Goal: Transaction & Acquisition: Book appointment/travel/reservation

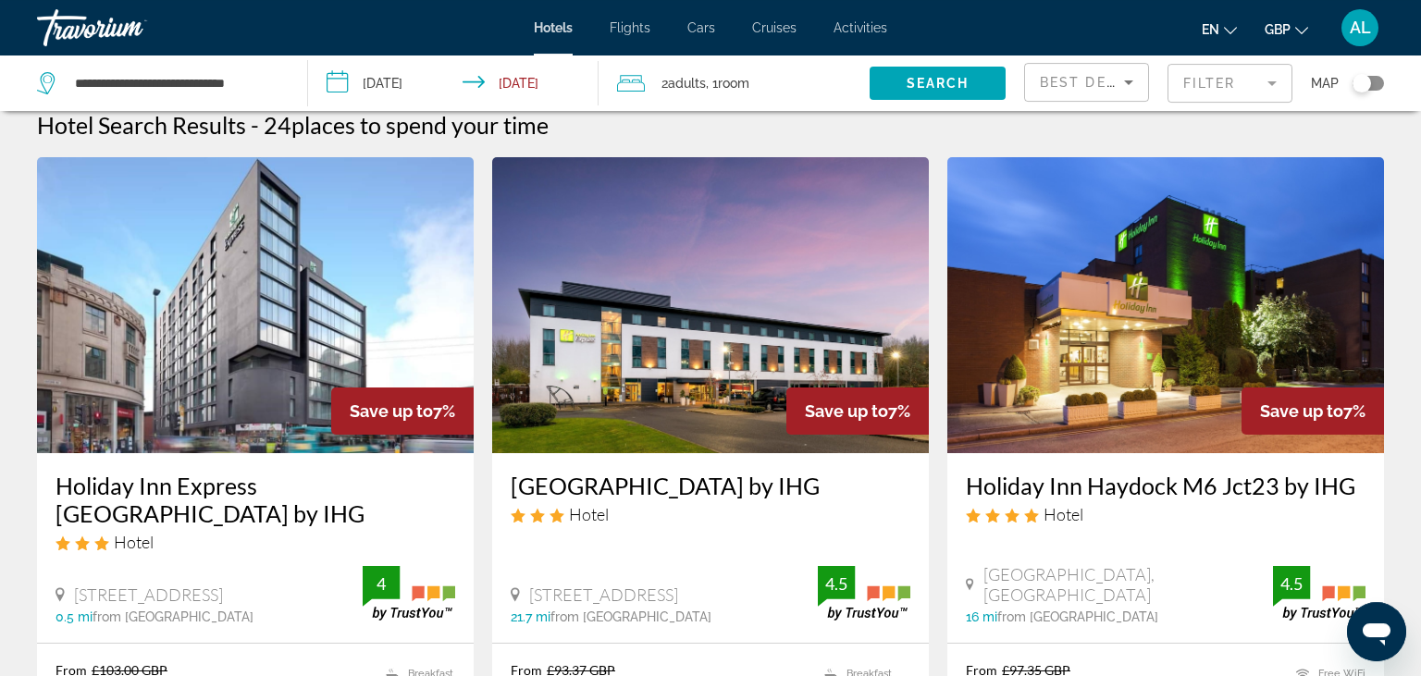
scroll to position [15, 0]
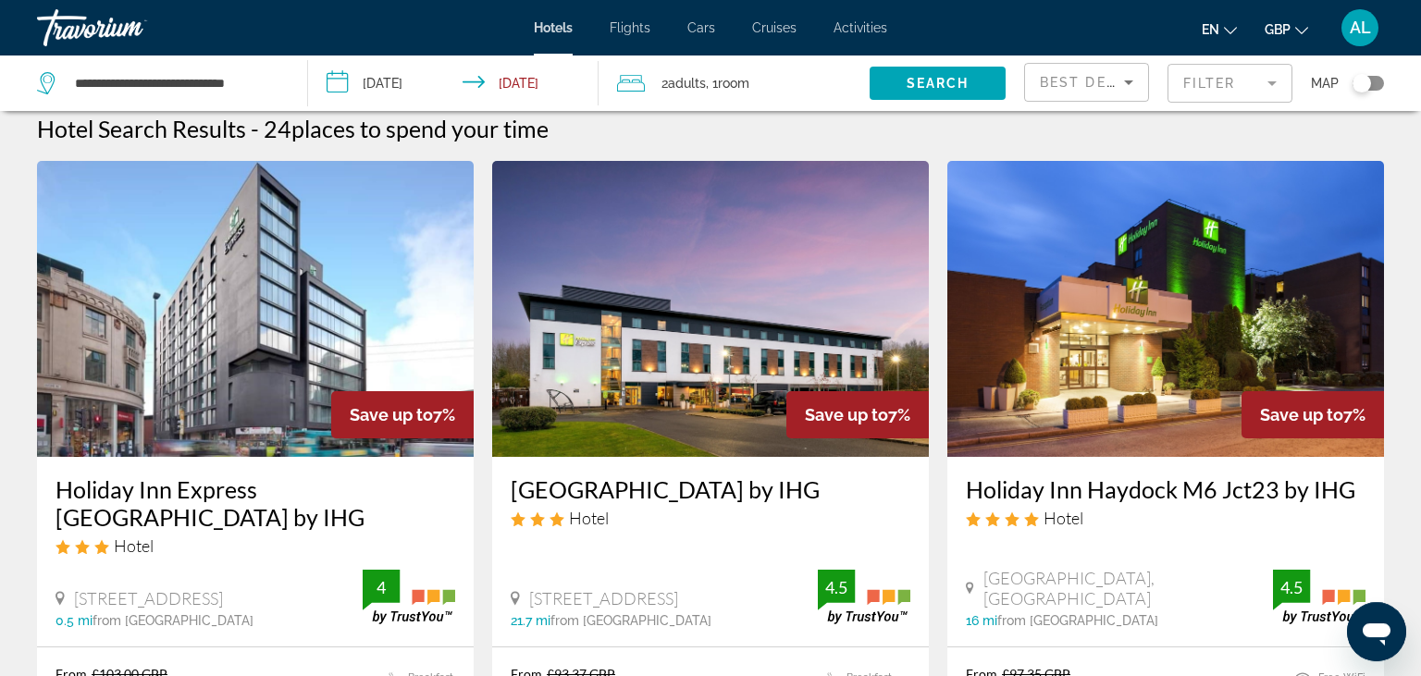
click at [105, 38] on div "Travorium" at bounding box center [129, 28] width 185 height 48
